Goal: Task Accomplishment & Management: Manage account settings

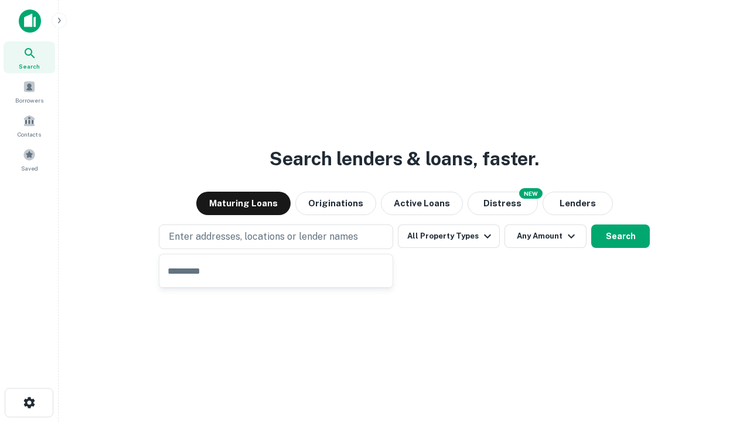
type input "**********"
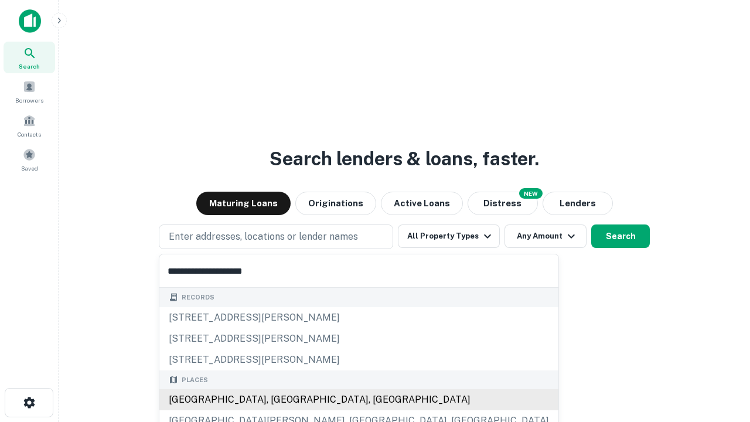
click at [280, 400] on div "[GEOGRAPHIC_DATA], [GEOGRAPHIC_DATA], [GEOGRAPHIC_DATA]" at bounding box center [358, 399] width 399 height 21
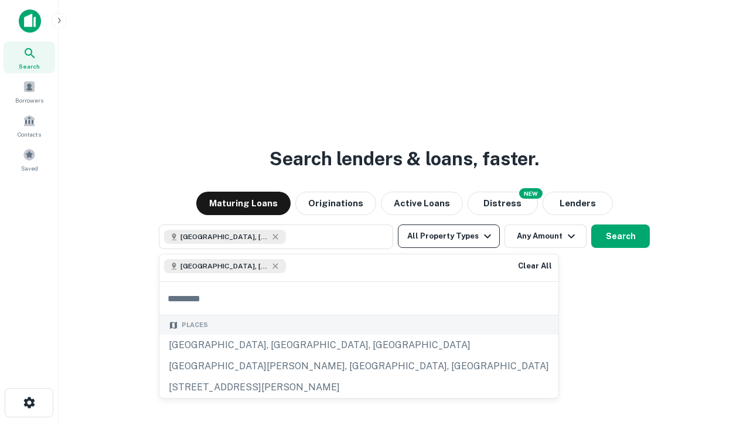
click at [449, 236] on button "All Property Types" at bounding box center [449, 236] width 102 height 23
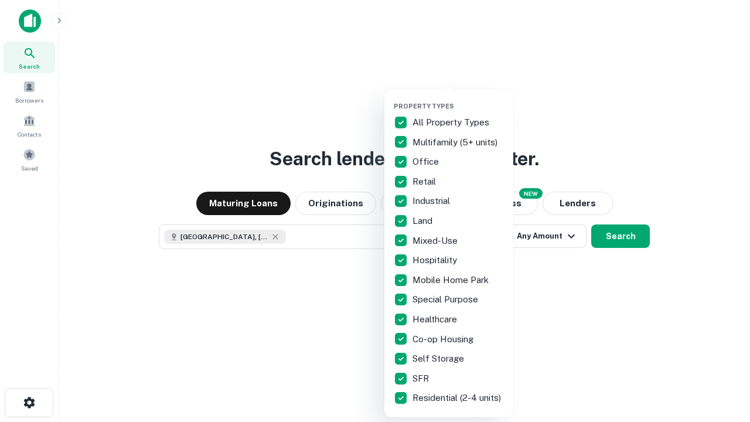
click at [458, 98] on button "button" at bounding box center [458, 98] width 129 height 1
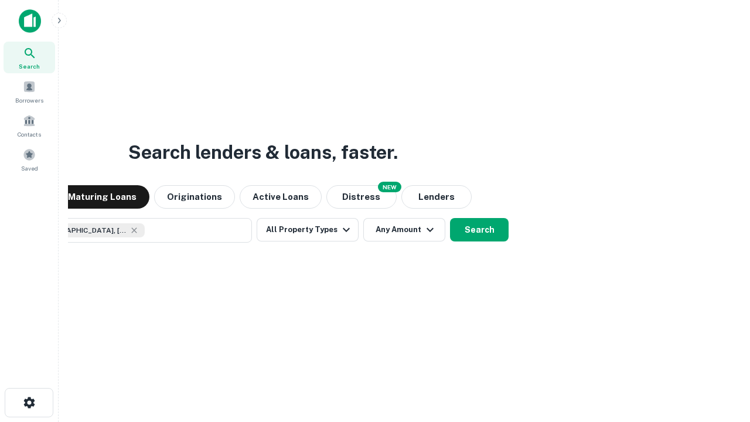
scroll to position [19, 0]
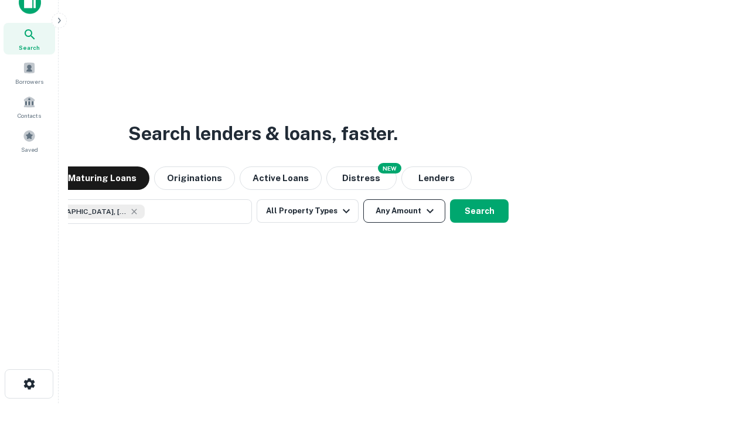
click at [363, 199] on button "Any Amount" at bounding box center [404, 210] width 82 height 23
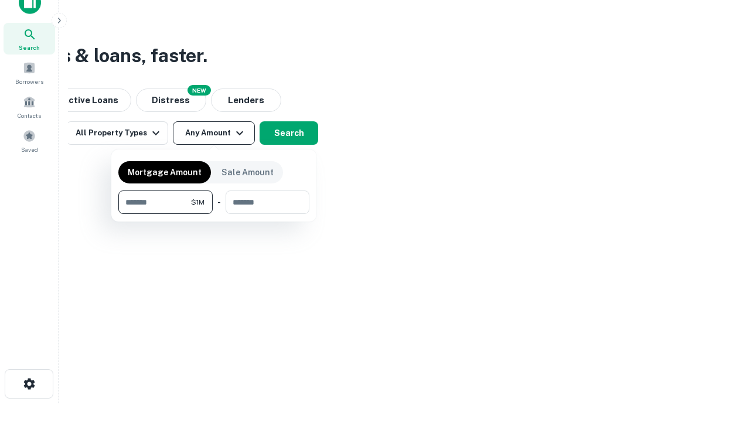
type input "*******"
click at [214, 214] on button "button" at bounding box center [213, 214] width 191 height 1
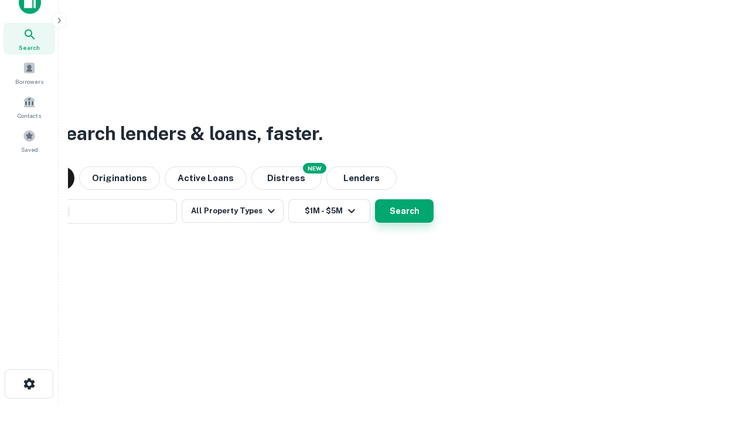
click at [375, 199] on button "Search" at bounding box center [404, 210] width 59 height 23
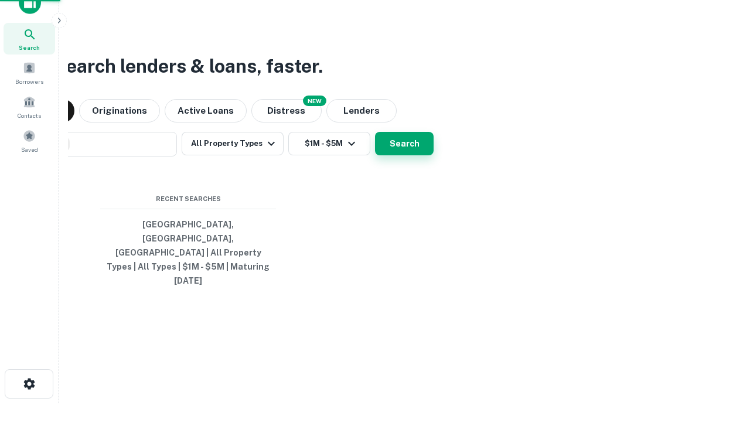
scroll to position [31, 332]
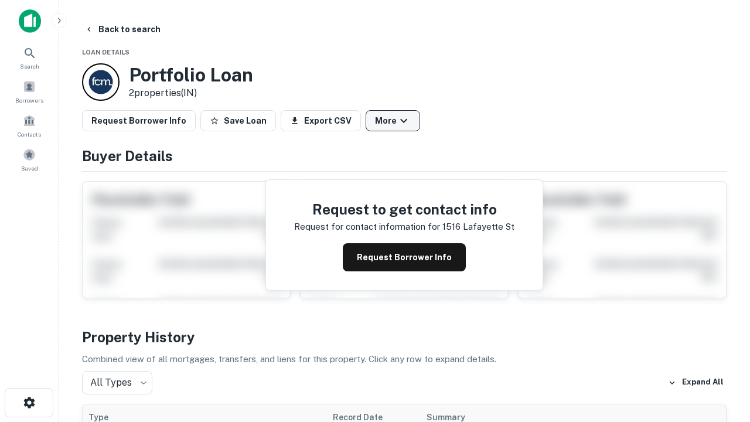
click at [393, 121] on button "More" at bounding box center [393, 120] width 55 height 21
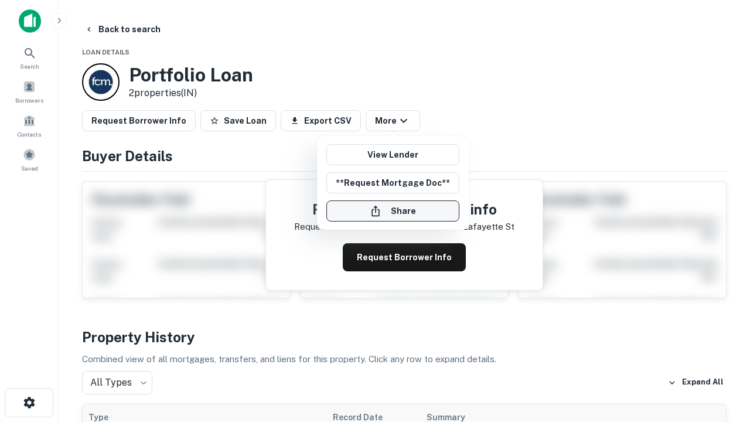
click at [393, 211] on button "Share" at bounding box center [393, 210] width 133 height 21
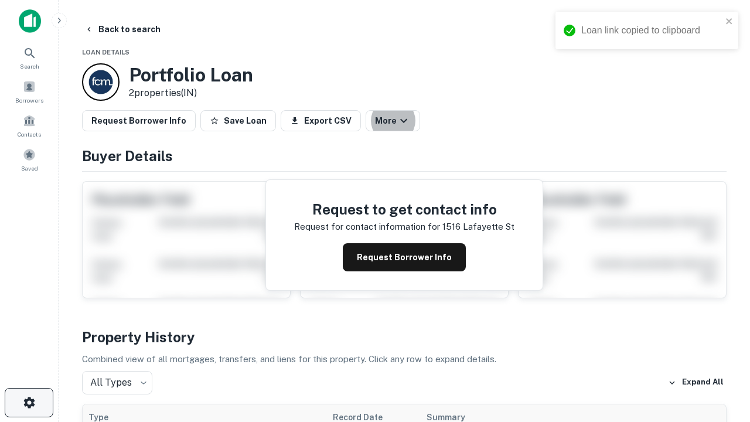
click at [29, 403] on icon "button" at bounding box center [29, 403] width 14 height 14
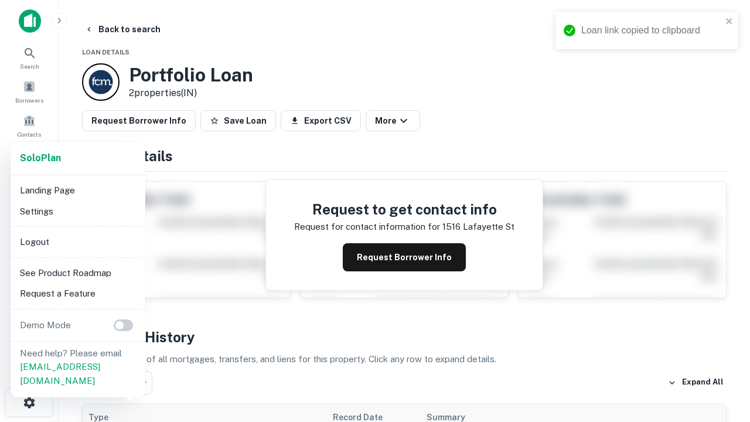
click at [77, 242] on li "Logout" at bounding box center [77, 242] width 125 height 21
